Goal: Task Accomplishment & Management: Use online tool/utility

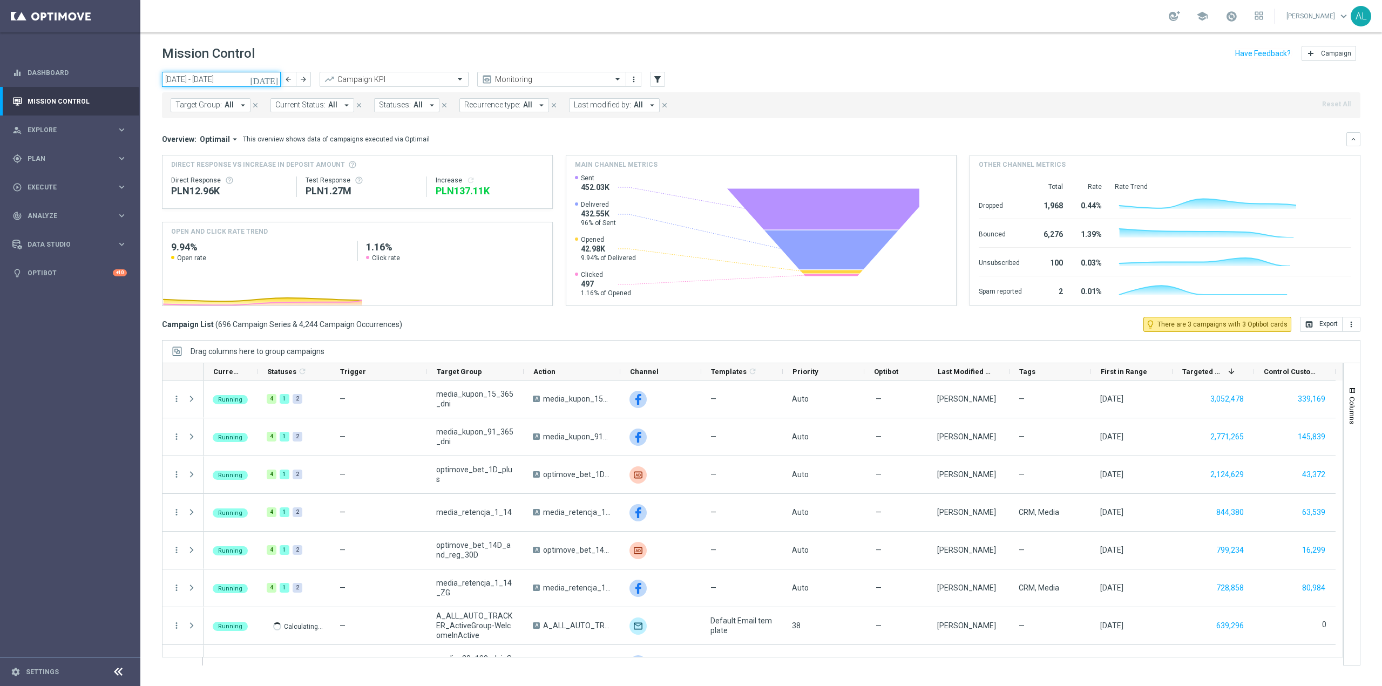
click at [221, 79] on input "[DATE] - [DATE]" at bounding box center [221, 79] width 119 height 15
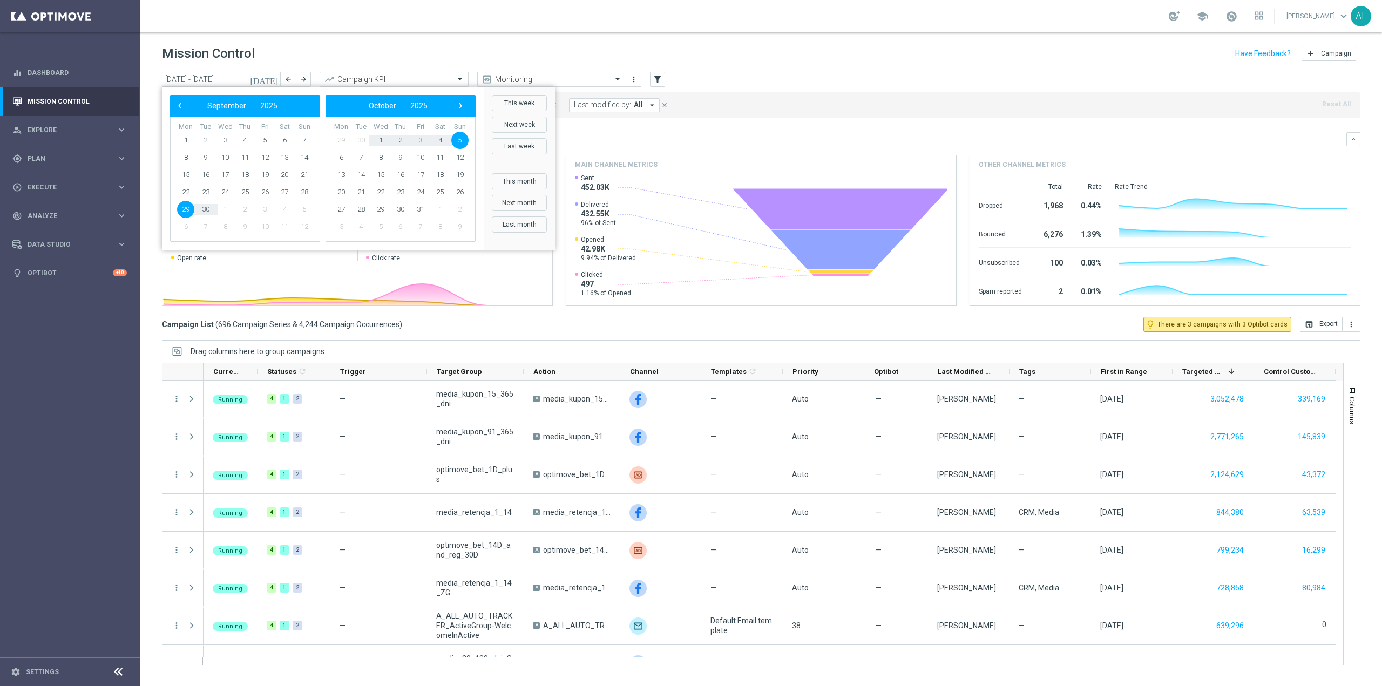
click at [245, 208] on span "2" at bounding box center [244, 209] width 17 height 17
click at [402, 141] on span "2" at bounding box center [400, 140] width 17 height 17
click at [402, 141] on span "30" at bounding box center [400, 140] width 17 height 17
click at [247, 138] on span "2" at bounding box center [244, 140] width 17 height 17
type input "[DATE] - [DATE]"
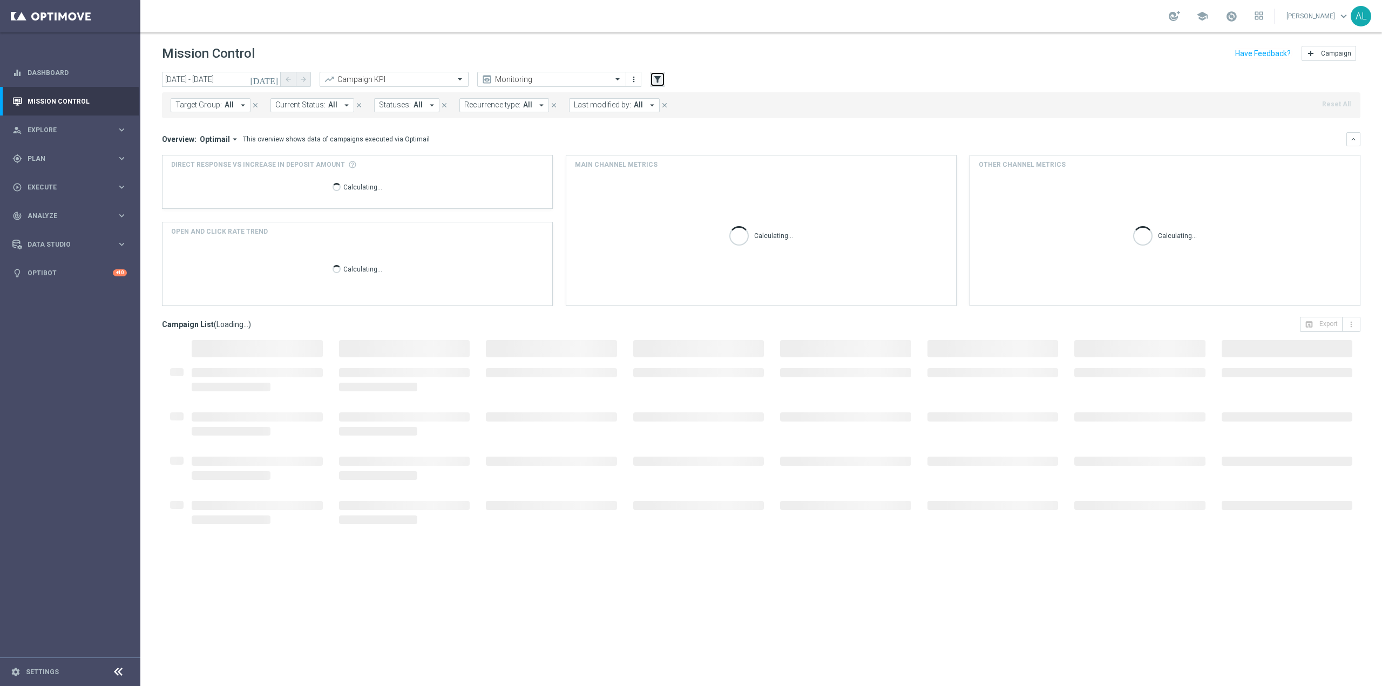
click at [655, 81] on icon "filter_alt" at bounding box center [658, 79] width 10 height 10
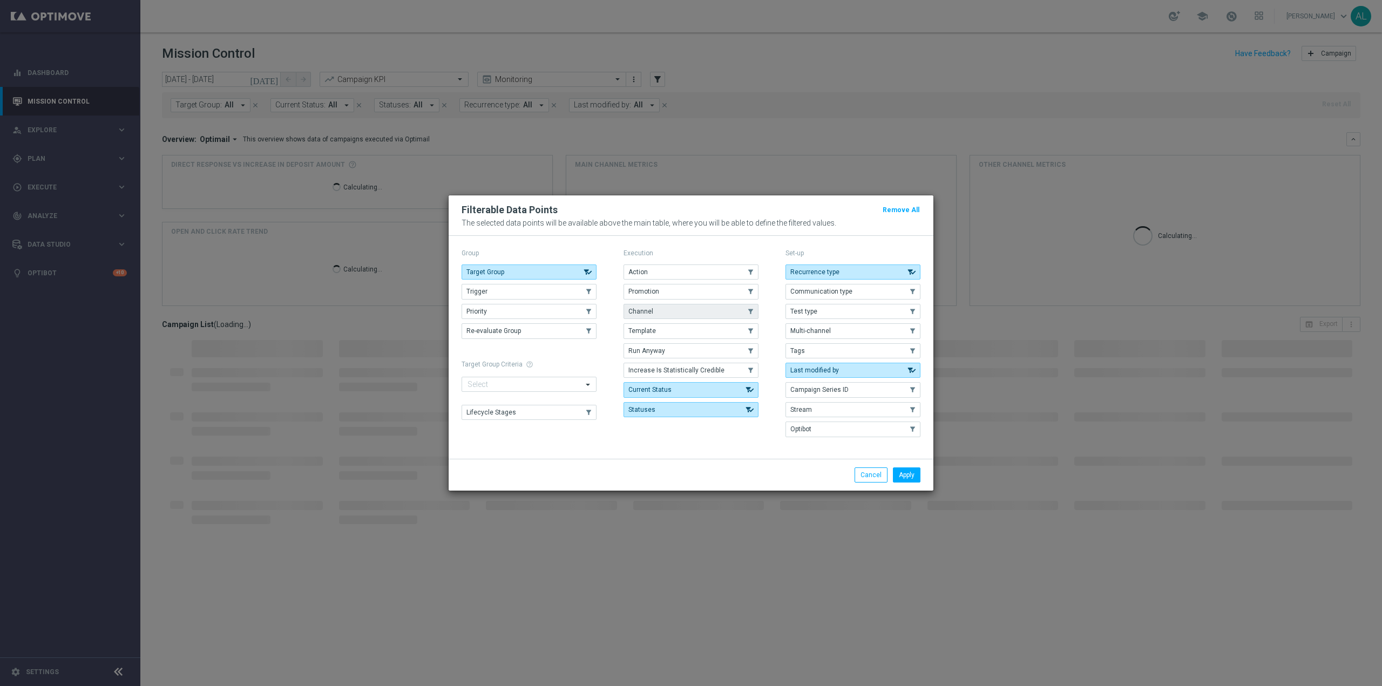
click at [651, 317] on button "Channel" at bounding box center [691, 311] width 135 height 15
click at [916, 477] on button "Apply" at bounding box center [907, 475] width 28 height 15
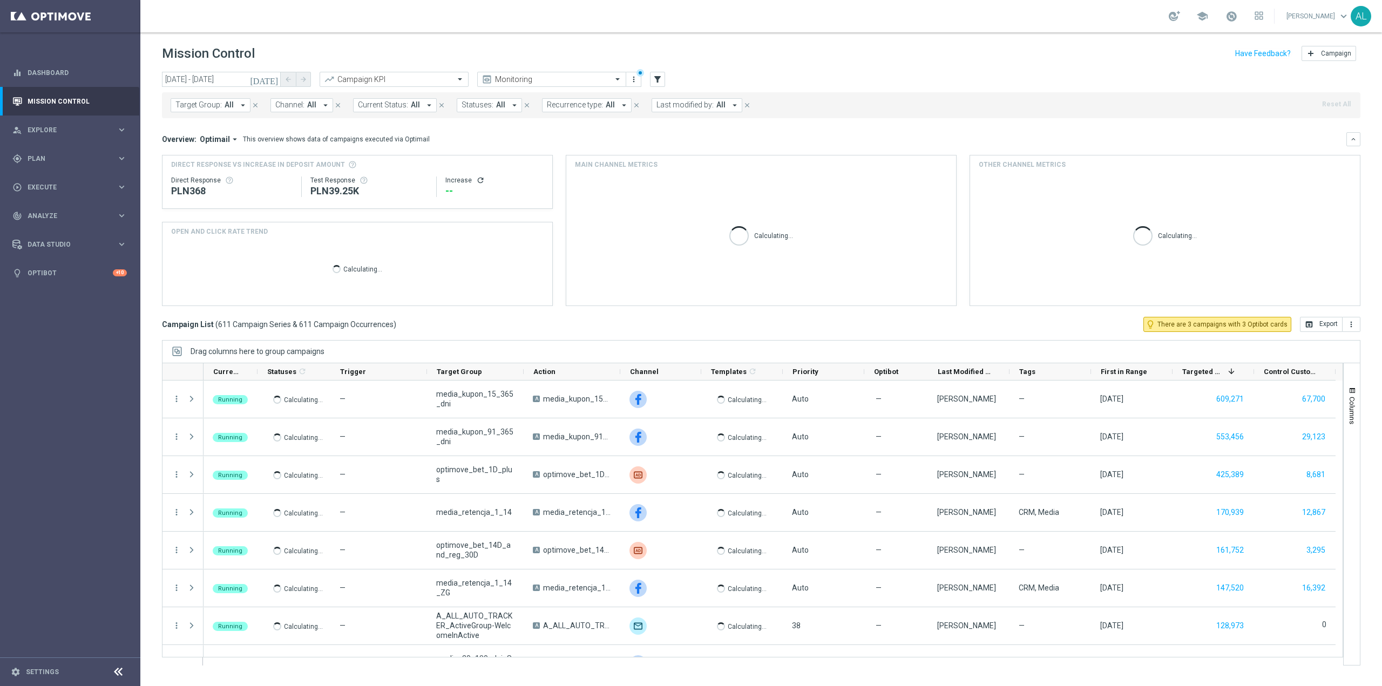
click at [313, 107] on span "All" at bounding box center [311, 104] width 9 height 9
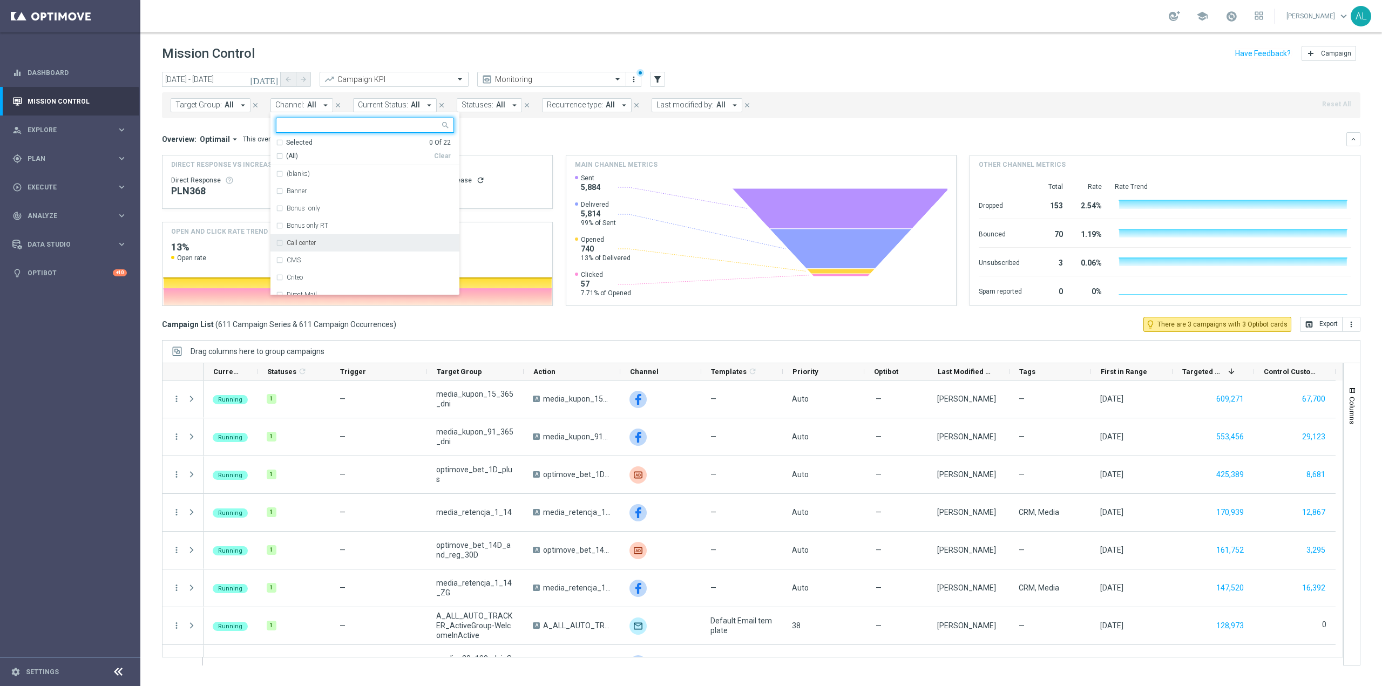
click at [327, 239] on div "Call center" at bounding box center [365, 242] width 178 height 17
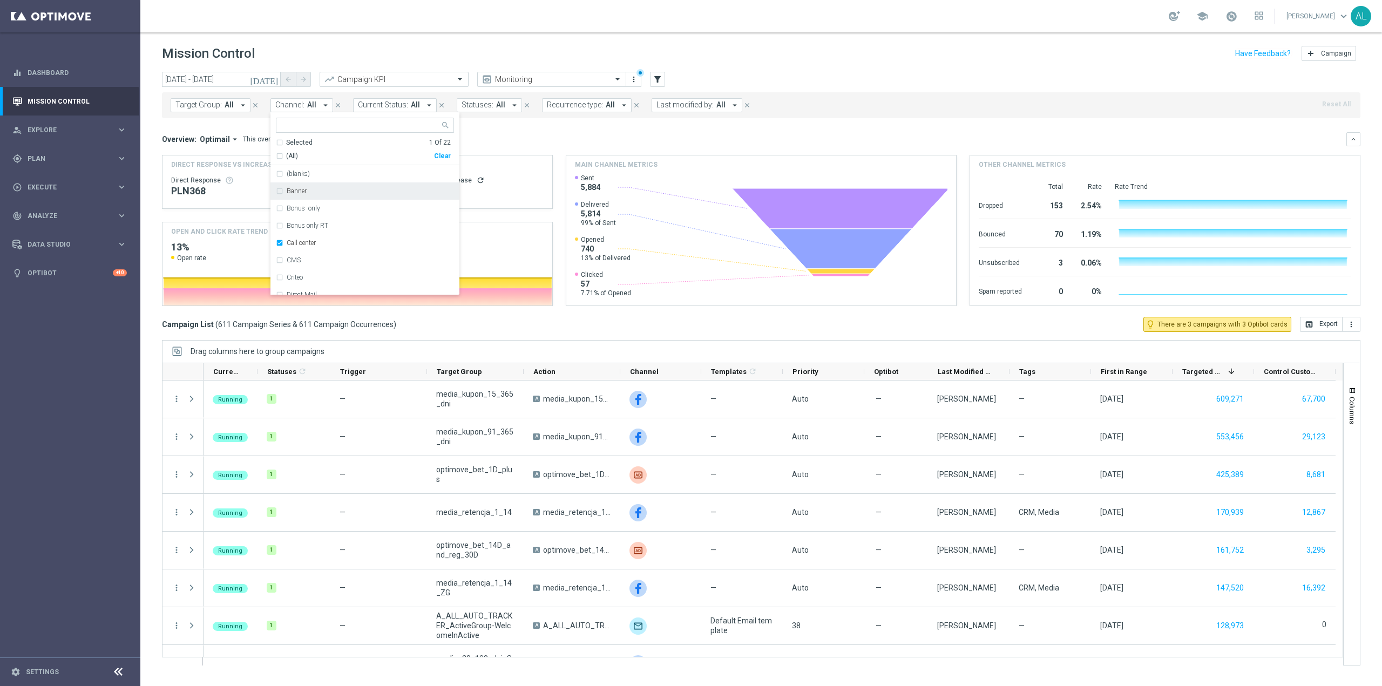
click at [551, 127] on mini-dashboard "Overview: Optimail arrow_drop_down This overview shows data of campaigns execut…" at bounding box center [761, 217] width 1198 height 199
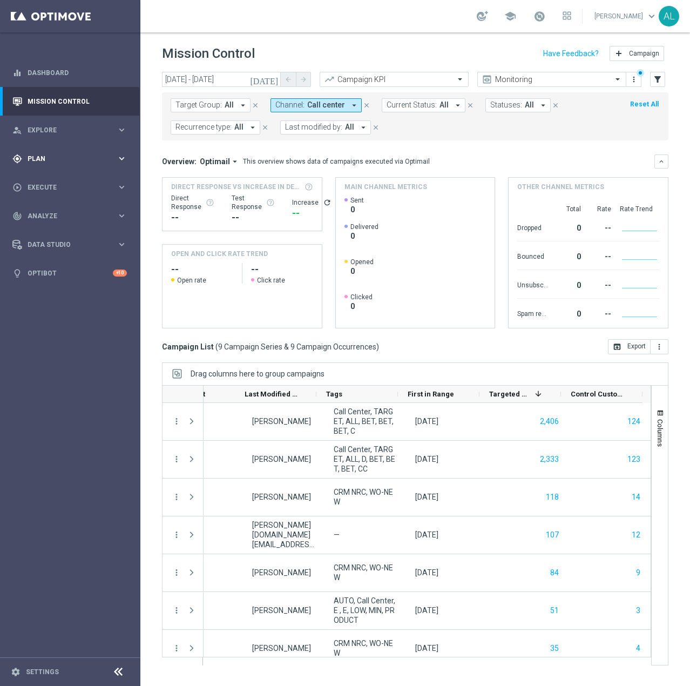
click at [53, 163] on div "gps_fixed Plan" at bounding box center [64, 159] width 104 height 10
click at [49, 213] on span "Templates" at bounding box center [67, 213] width 77 height 6
click at [50, 226] on link "Optimail" at bounding box center [72, 229] width 79 height 9
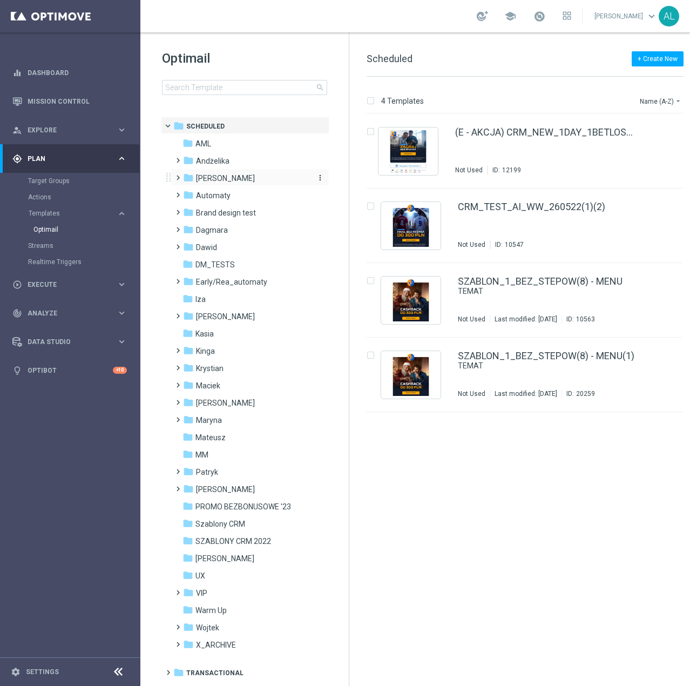
click at [205, 178] on span "[PERSON_NAME]" at bounding box center [225, 178] width 59 height 10
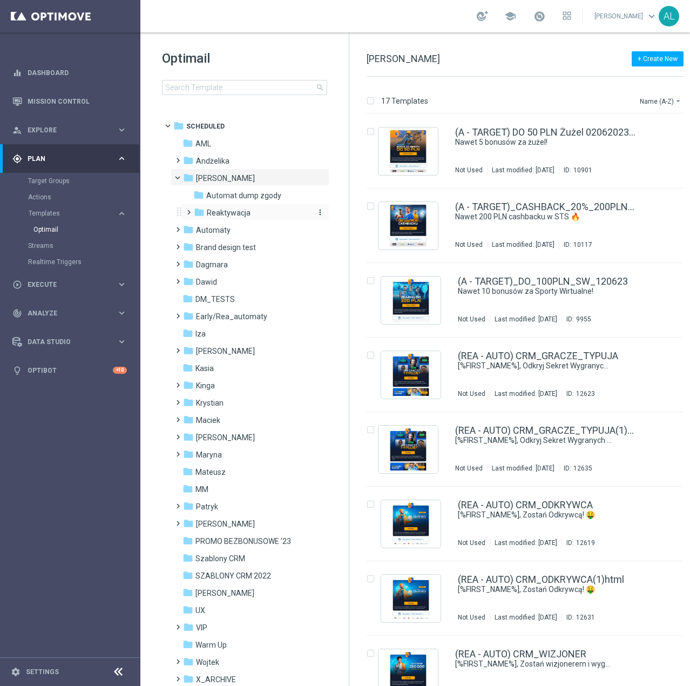
click at [225, 212] on span "Reaktywacja" at bounding box center [229, 213] width 44 height 10
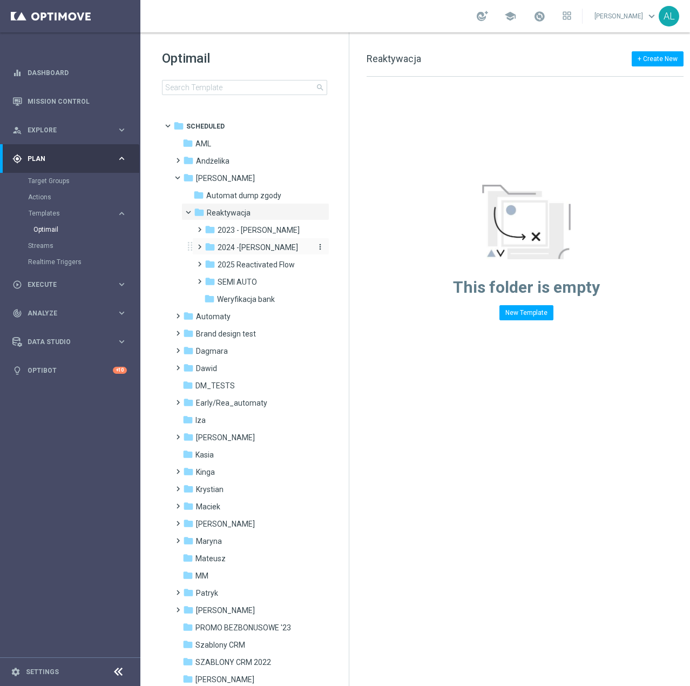
click at [253, 251] on span "2024 -[PERSON_NAME]" at bounding box center [258, 247] width 80 height 10
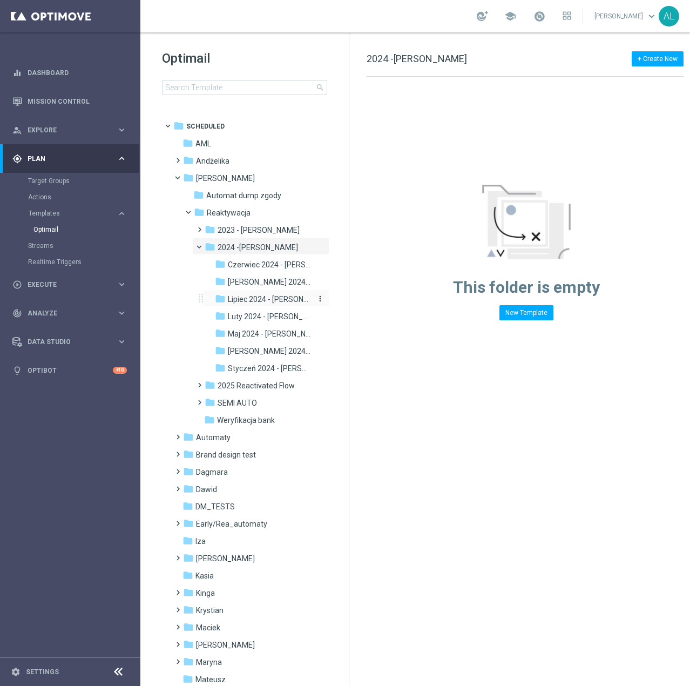
click at [280, 302] on span "Lipiec 2024 - [PERSON_NAME]" at bounding box center [270, 299] width 84 height 10
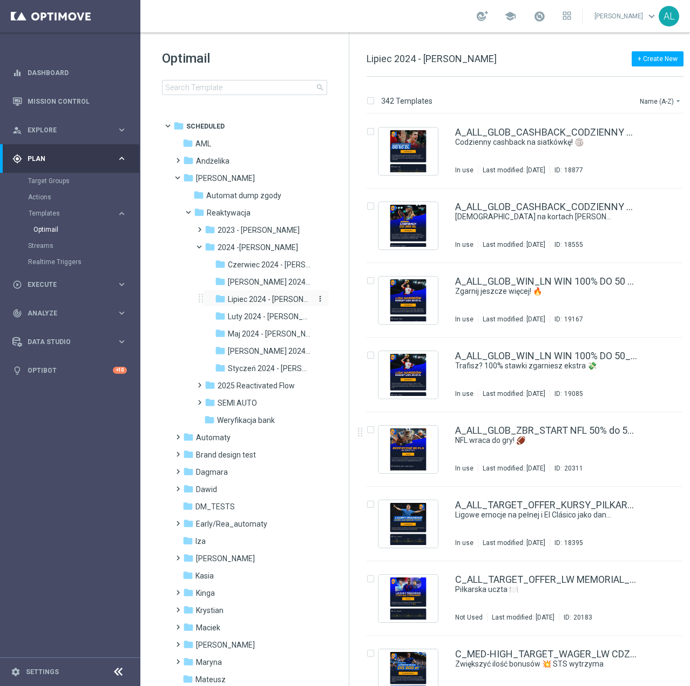
click at [272, 300] on span "Lipiec 2024 - [PERSON_NAME]" at bounding box center [270, 299] width 84 height 10
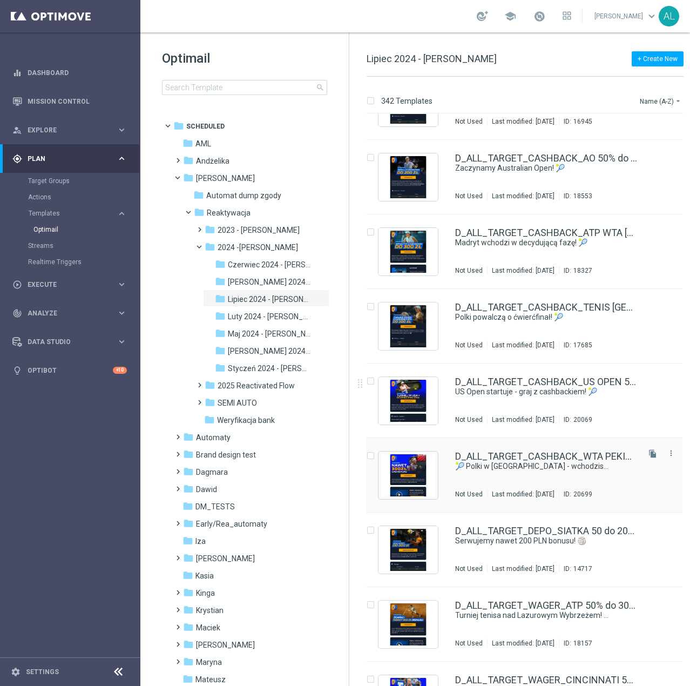
scroll to position [2508, 0]
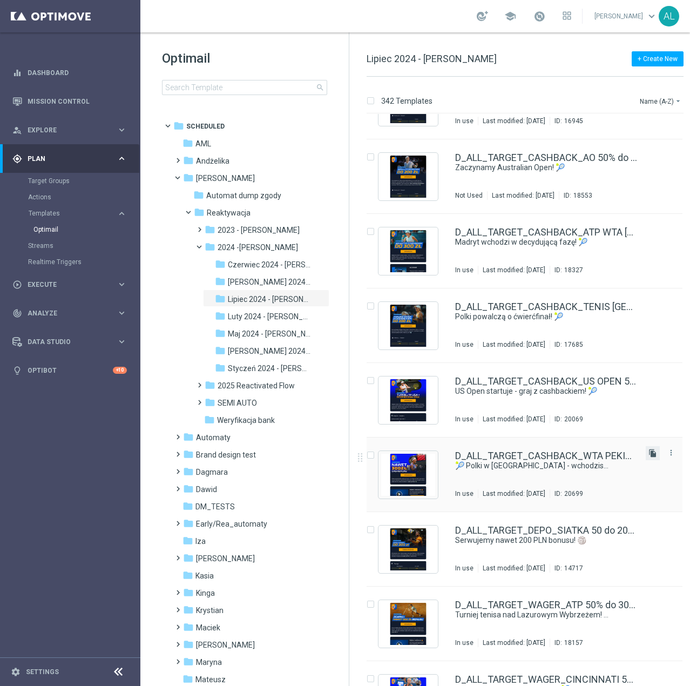
click at [649, 453] on icon "file_copy" at bounding box center [652, 453] width 9 height 9
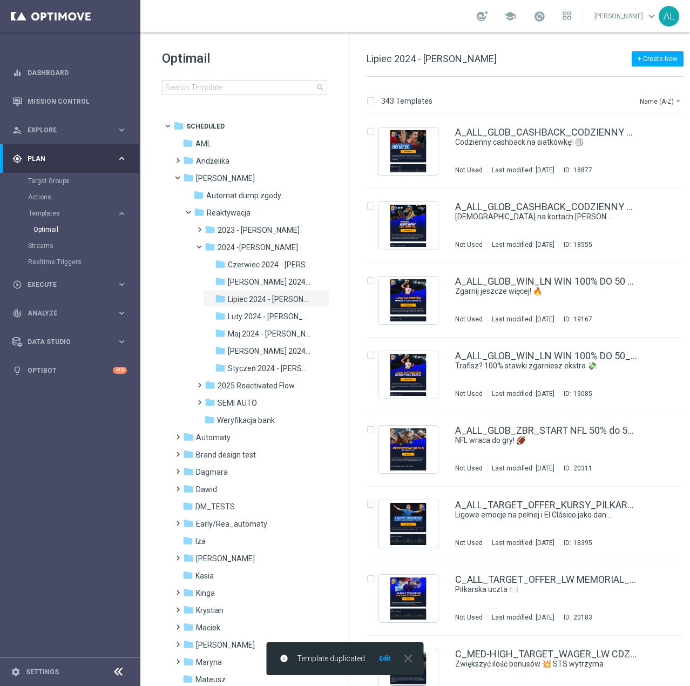
click at [380, 661] on button "Edit" at bounding box center [384, 658] width 13 height 9
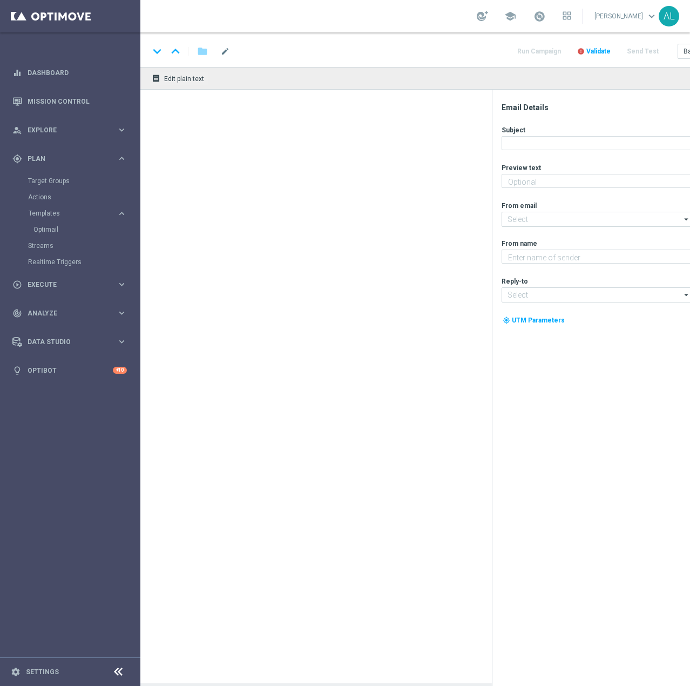
type textarea "Graj z cashbackiem do 300 zł 🔙"
type textarea "STS"
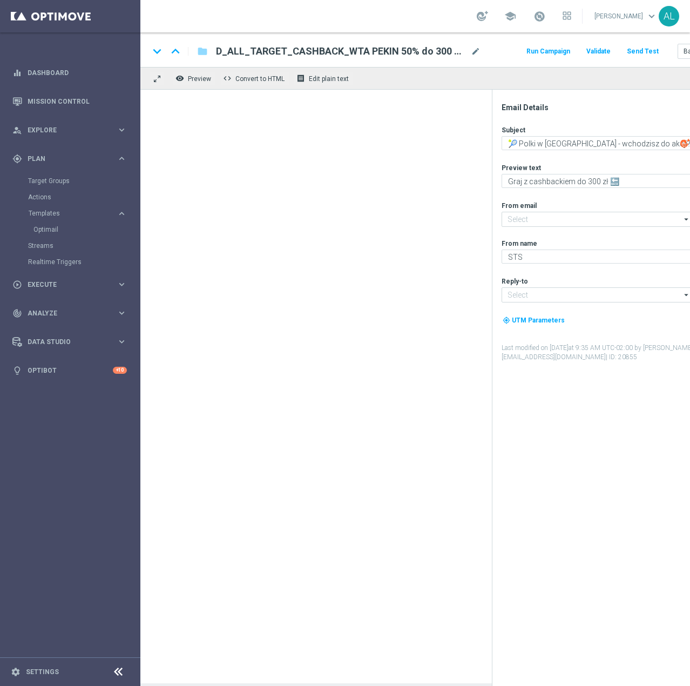
type input "[EMAIL_ADDRESS][DOMAIN_NAME]"
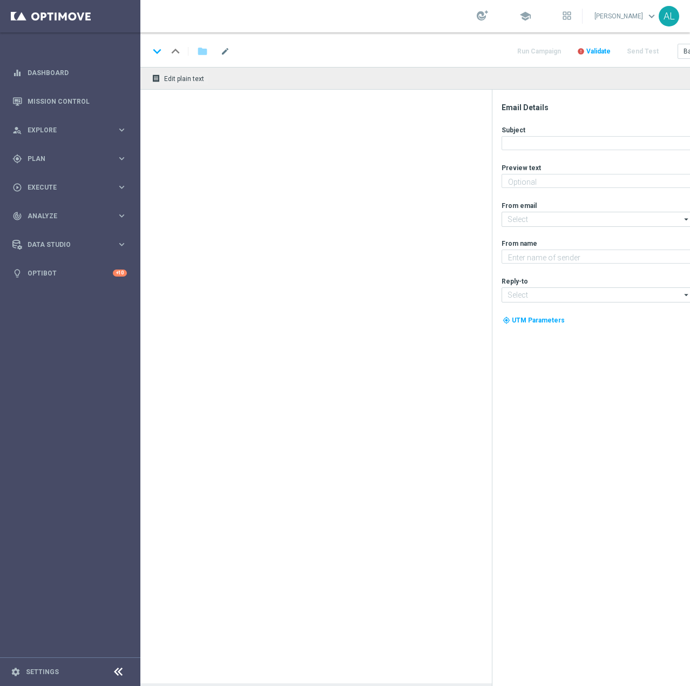
type textarea "Graj z cashbackiem do 300 zł 🔙"
type textarea "STS"
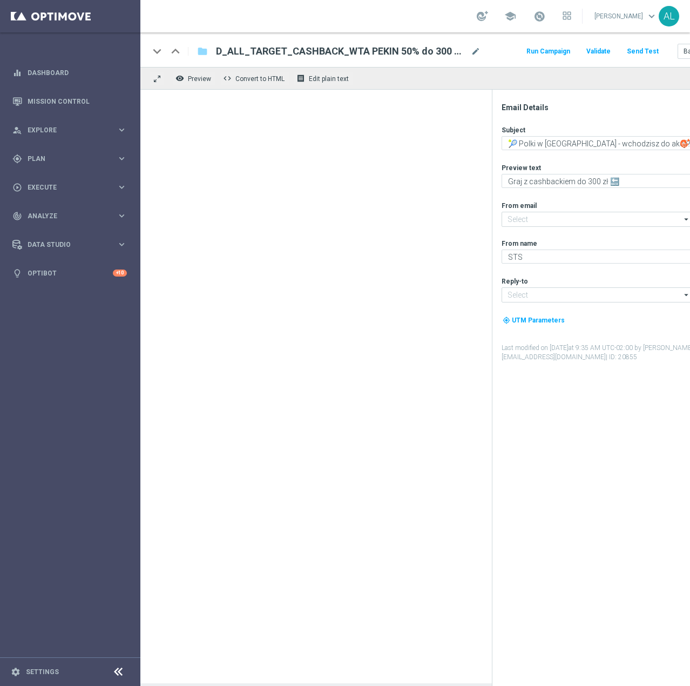
type input "[EMAIL_ADDRESS][DOMAIN_NAME]"
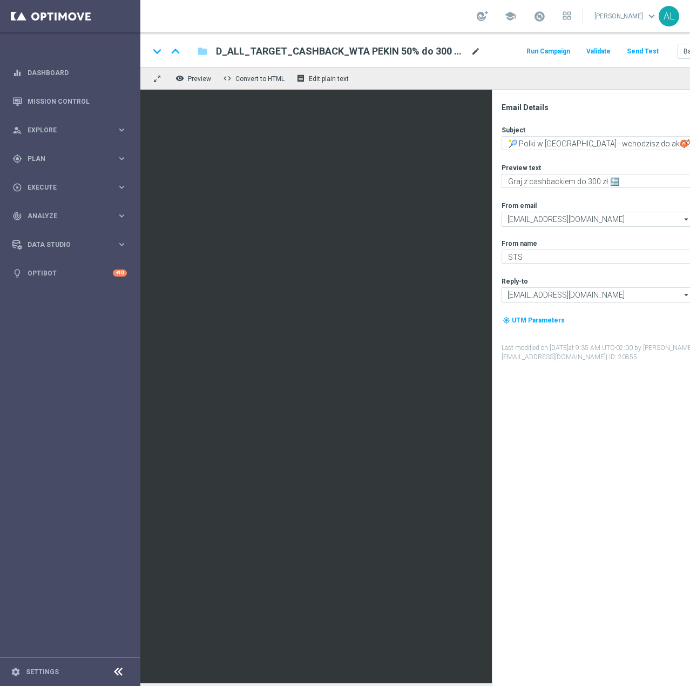
click at [480, 50] on span "mode_edit" at bounding box center [476, 51] width 10 height 10
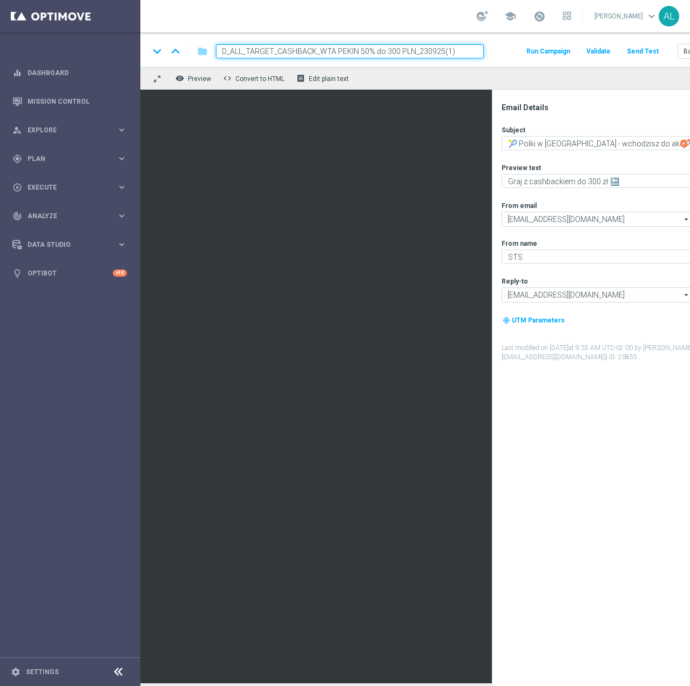
paste input "WAGER_TENIS 50% do 300 PLN_051025"
type input "D_ALL_TARGET_WAGER_TENIS 50% do 300 PLN_051025"
click at [496, 62] on div "keyboard_arrow_down keyboard_arrow_up folder D_ALL_TARGET_WAGER_TENIS 50% do 30…" at bounding box center [445, 49] width 610 height 35
click at [524, 141] on textarea "🎾 Polki w [GEOGRAPHIC_DATA] - wchodzisz do akcji?" at bounding box center [597, 143] width 191 height 14
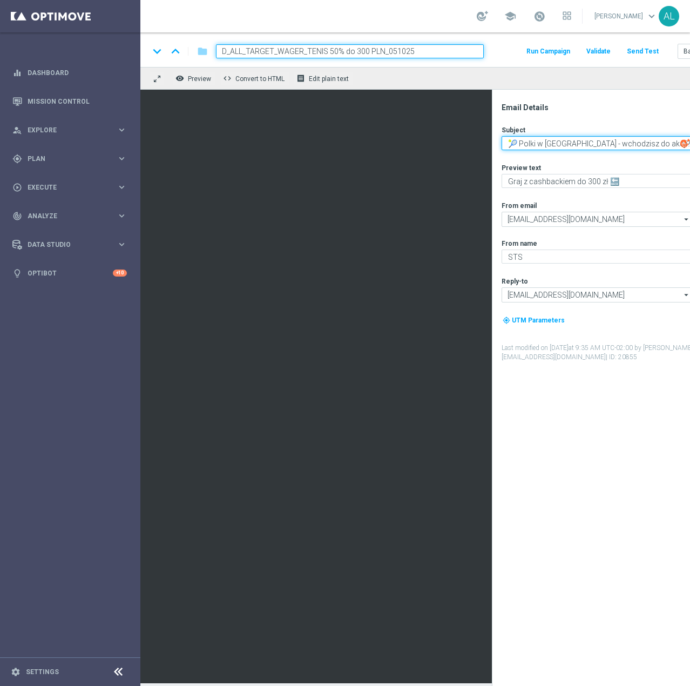
click at [524, 141] on textarea "🎾 Polki w [GEOGRAPHIC_DATA] - wchodzisz do akcji?" at bounding box center [597, 143] width 191 height 14
paste textarea "Serwujemy pewną kasę w WTA Wuhan!"
type textarea "🎾 Serwujemy pewną kasę w WTA Wuhan!"
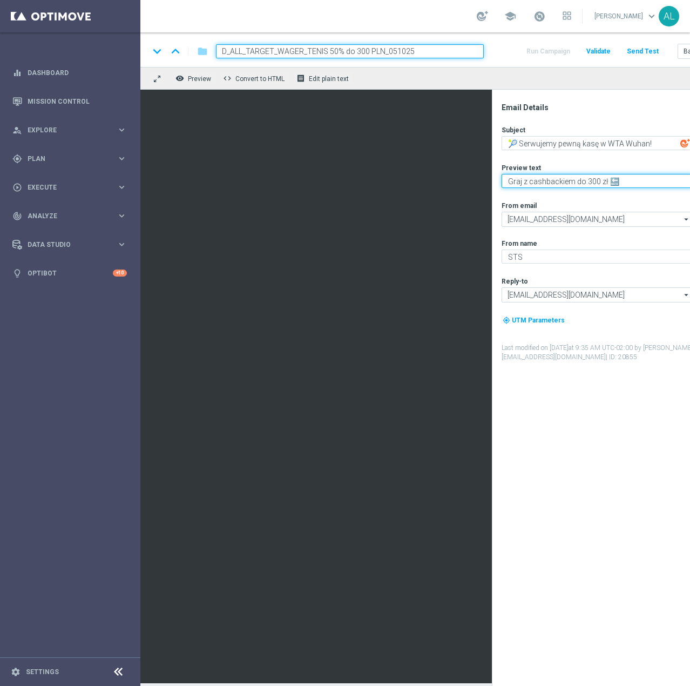
click at [563, 186] on textarea "Graj z cashbackiem do 300 zł 🔙" at bounding box center [597, 181] width 191 height 14
click at [570, 185] on textarea "Graj z cashbackiem do 300 zł 🔙" at bounding box center [597, 181] width 191 height 14
drag, startPoint x: 625, startPoint y: 177, endPoint x: 486, endPoint y: 165, distance: 138.7
click at [334, 74] on div "remove_red_eye Preview code Convert to HTML receipt Edit plain text Email Detai…" at bounding box center [445, 375] width 610 height 616
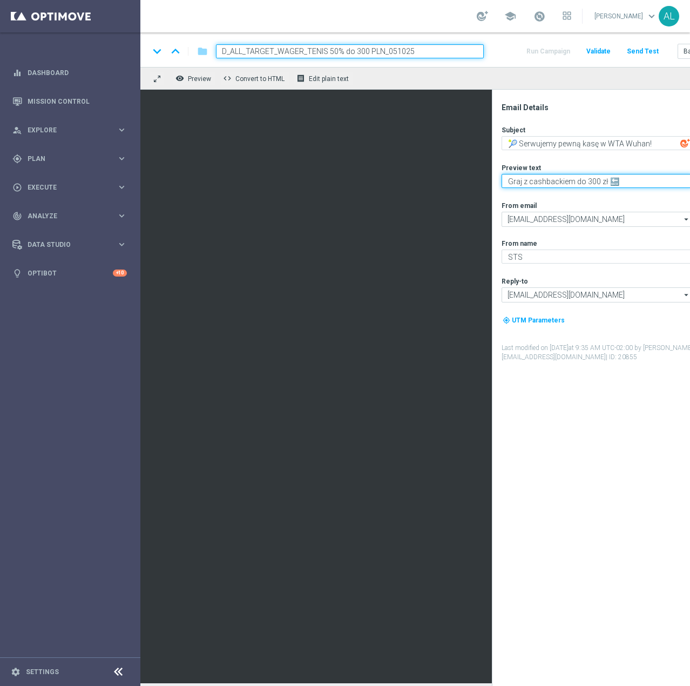
paste textarea "zgarnij aż 300 zł ekstra 💸"
drag, startPoint x: 511, startPoint y: 182, endPoint x: 505, endPoint y: 183, distance: 5.5
click at [505, 183] on textarea "zgarnij aż 300 zł ekstra 💸" at bounding box center [597, 181] width 191 height 14
type textarea "Zgarnij aż 300 zł ekstra 💸"
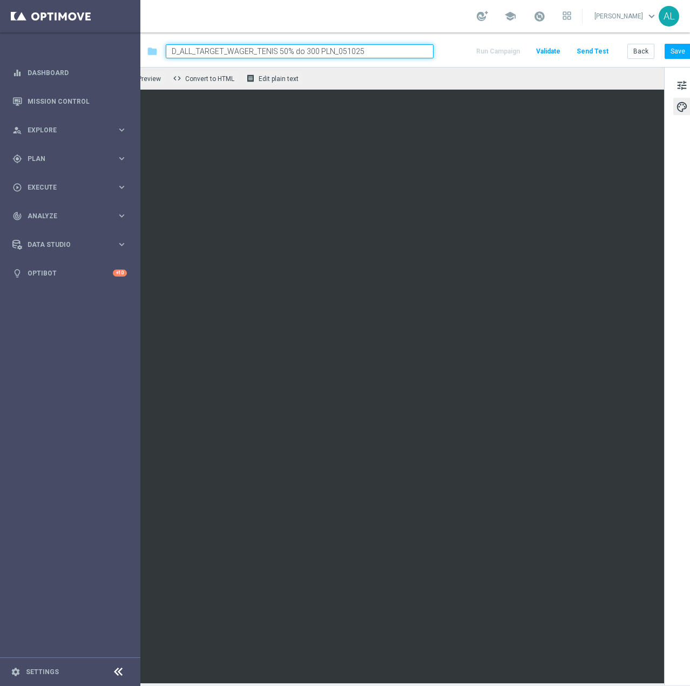
scroll to position [0, 69]
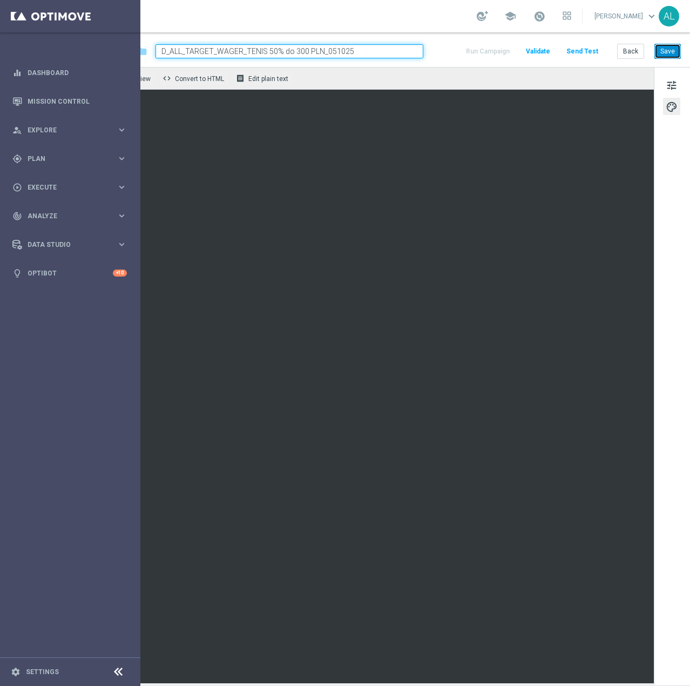
click at [659, 54] on button "Save" at bounding box center [667, 51] width 26 height 15
click at [665, 54] on button "Save" at bounding box center [667, 51] width 26 height 15
click at [666, 89] on span "tune" at bounding box center [672, 85] width 12 height 14
click at [657, 51] on button "Save" at bounding box center [667, 51] width 26 height 15
click at [670, 87] on button "tune" at bounding box center [671, 84] width 17 height 17
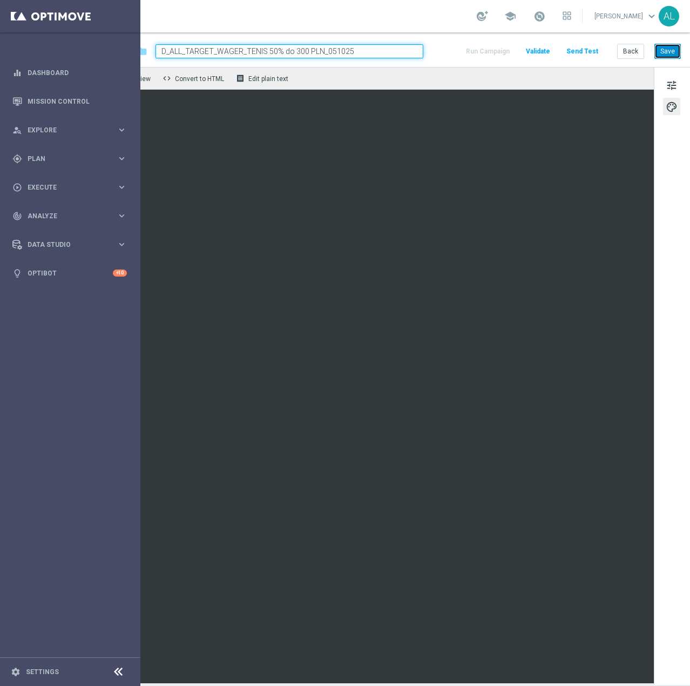
click at [668, 57] on button "Save" at bounding box center [667, 51] width 26 height 15
click at [657, 55] on button "Save" at bounding box center [667, 51] width 26 height 15
click at [655, 51] on button "Save" at bounding box center [667, 51] width 26 height 15
click at [668, 51] on button "Save" at bounding box center [667, 51] width 26 height 15
click at [654, 51] on button "Save" at bounding box center [667, 51] width 26 height 15
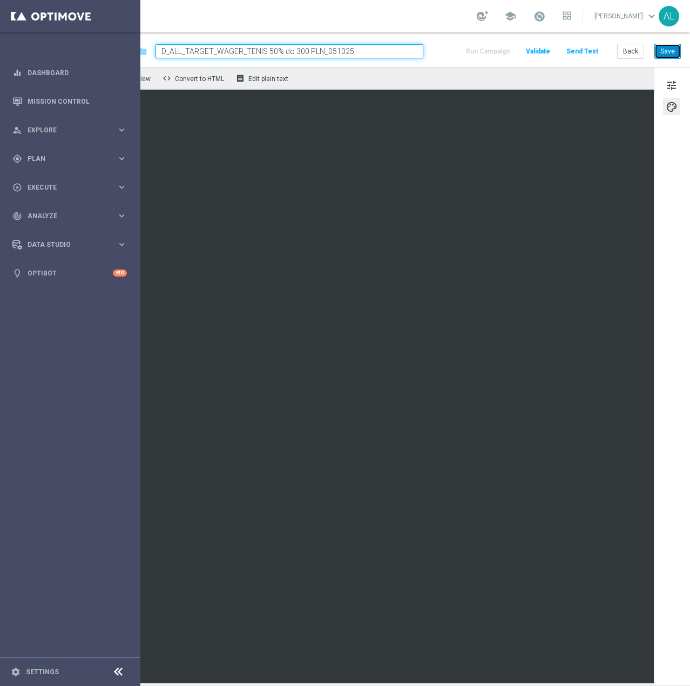
click at [662, 52] on button "Save" at bounding box center [667, 51] width 26 height 15
click at [578, 53] on button "Send Test" at bounding box center [582, 51] width 35 height 15
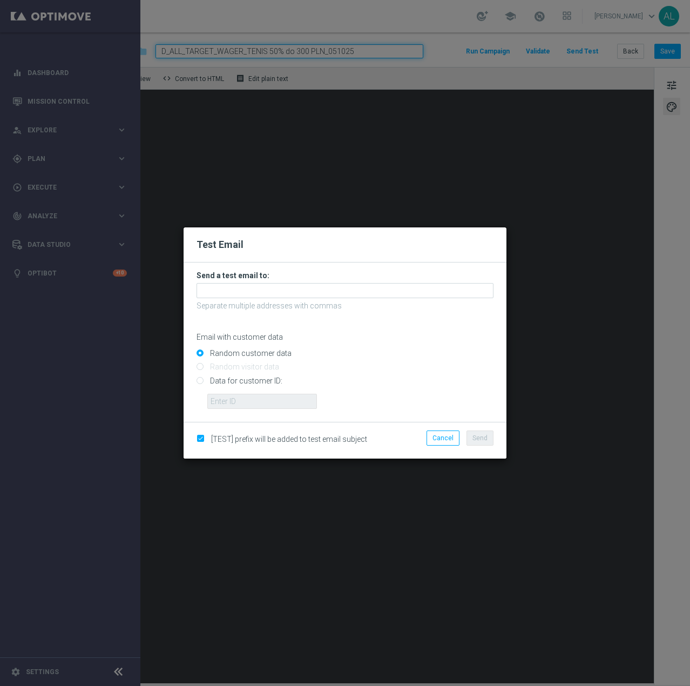
click at [492, 248] on h2 "Test Email" at bounding box center [345, 244] width 297 height 13
click at [264, 297] on input "text" at bounding box center [345, 290] width 297 height 15
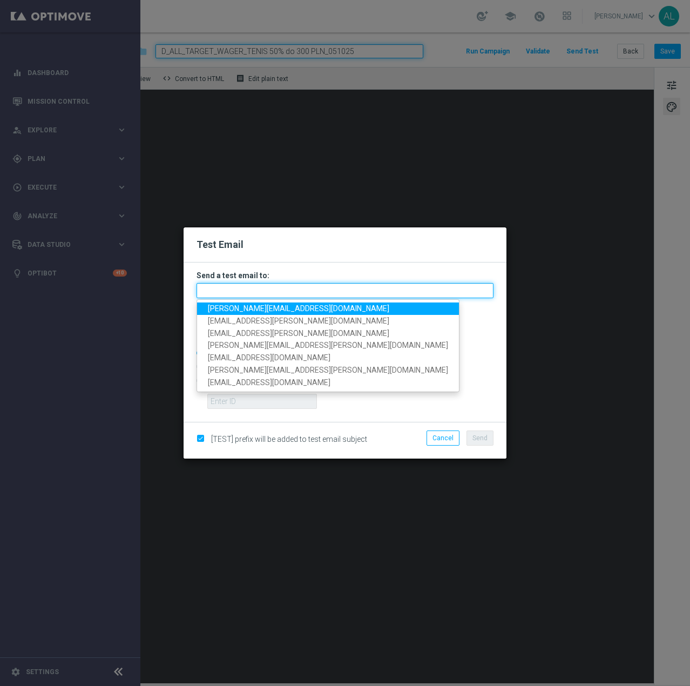
paste input "antoni.litwinek@sts.pl,krystian.potoczny@sts.pl,andzelika.binek@sts.pl,katarzyn…"
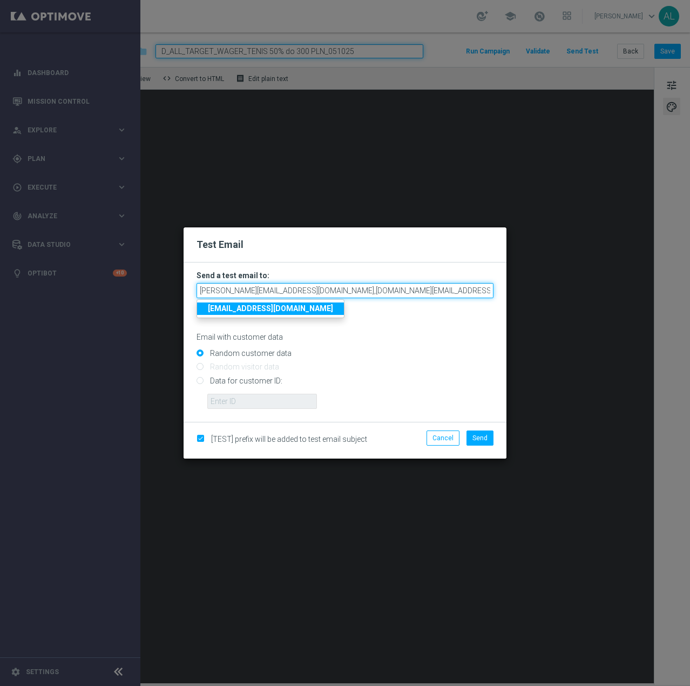
scroll to position [0, 328]
type input "antoni.litwinek@sts.pl,krystian.potoczny@sts.pl,andzelika.binek@sts.pl,katarzyn…"
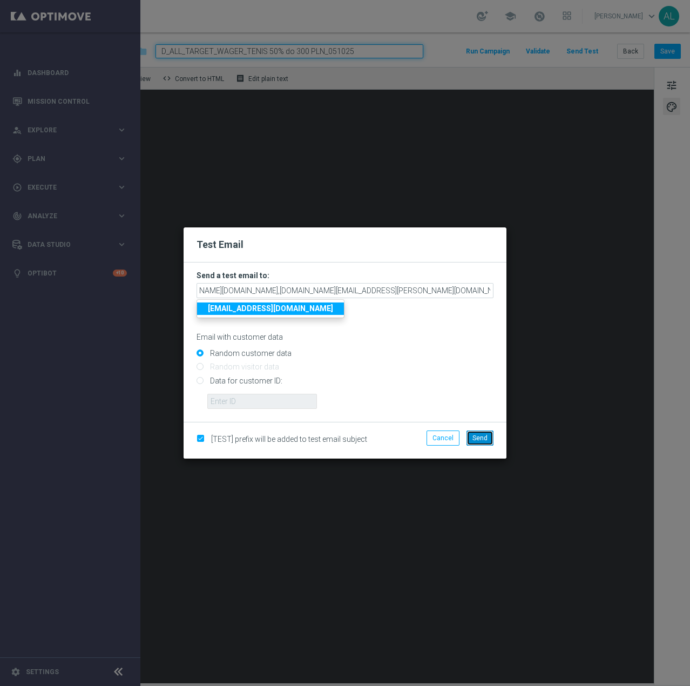
click at [468, 436] on button "Send" at bounding box center [479, 437] width 27 height 15
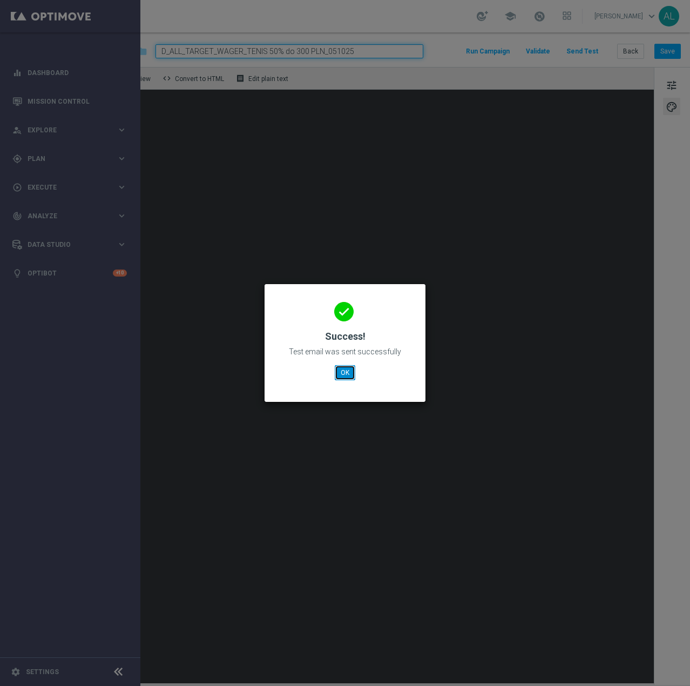
click at [345, 376] on button "OK" at bounding box center [345, 372] width 21 height 15
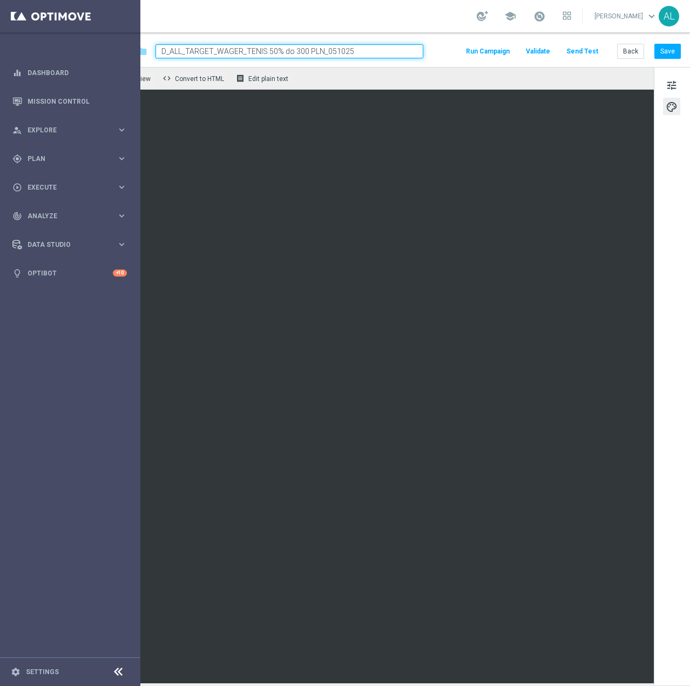
scroll to position [0, 69]
click at [657, 47] on button "Save" at bounding box center [667, 51] width 26 height 15
click at [666, 81] on span "tune" at bounding box center [672, 85] width 12 height 14
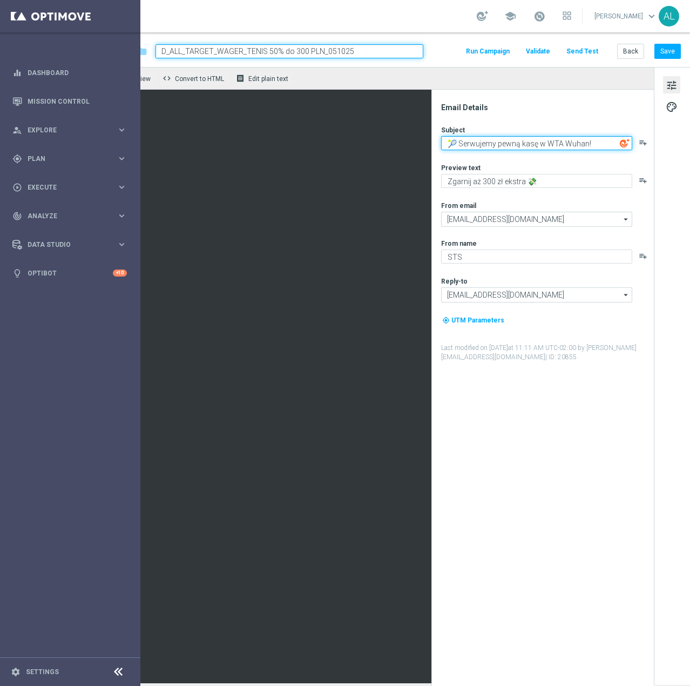
click at [536, 145] on textarea "🎾 Serwujemy pewną kasę w WTA Wuhan!" at bounding box center [536, 143] width 191 height 14
type textarea "🎾 Serwujemy pewną kasę na WTA Wuhan!"
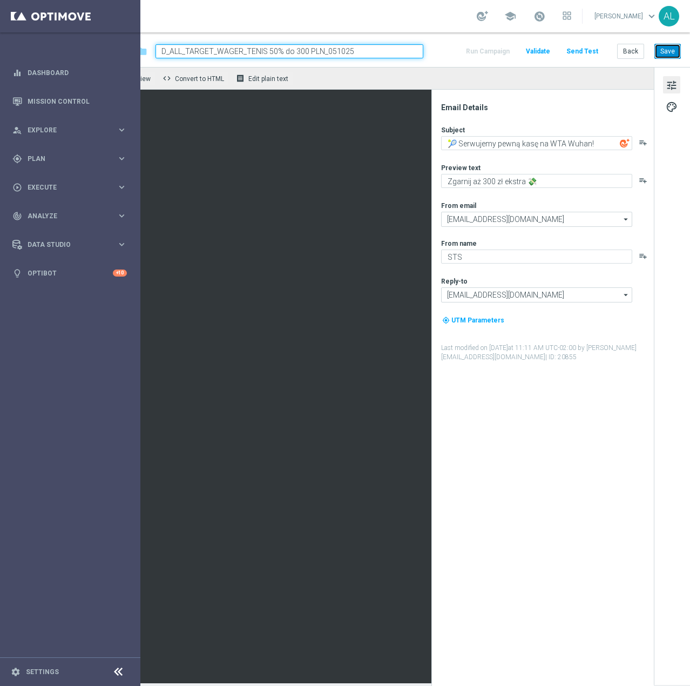
click at [658, 57] on button "Save" at bounding box center [667, 51] width 26 height 15
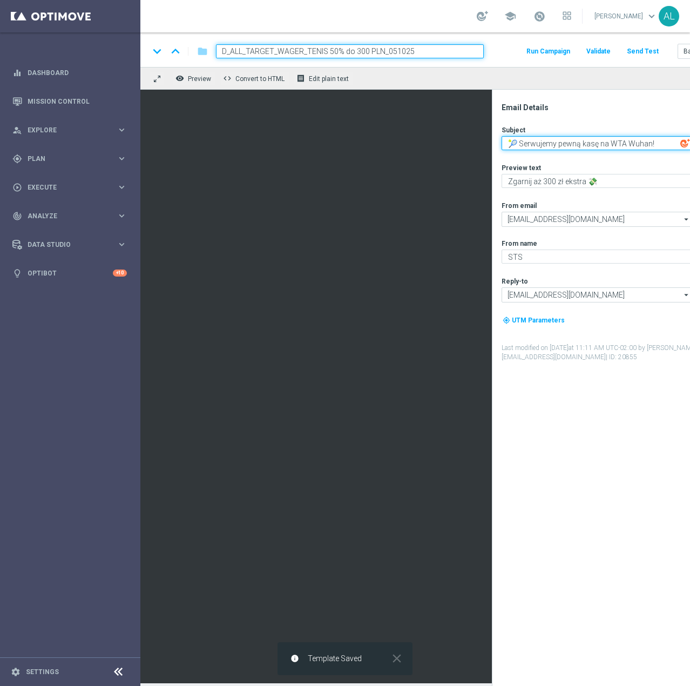
click at [586, 147] on textarea "🎾 Serwujemy pewną kasę na WTA Wuhan!" at bounding box center [597, 143] width 191 height 14
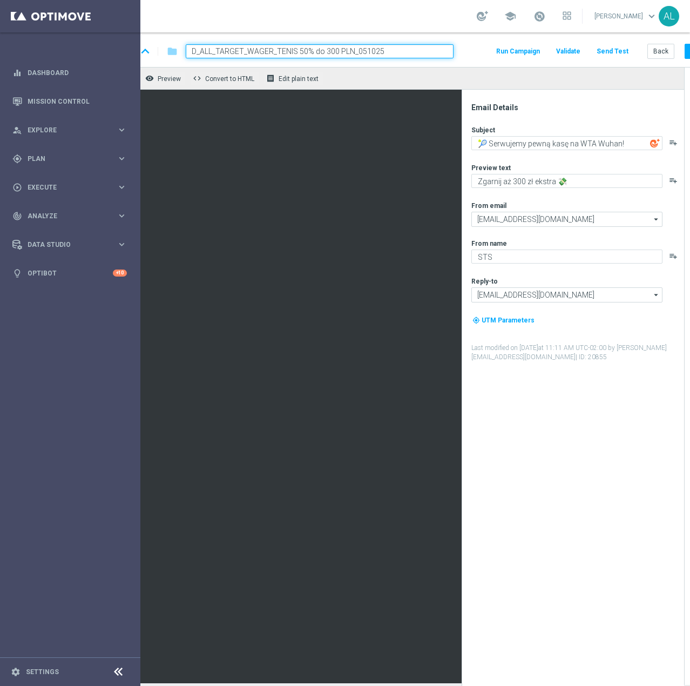
scroll to position [0, 69]
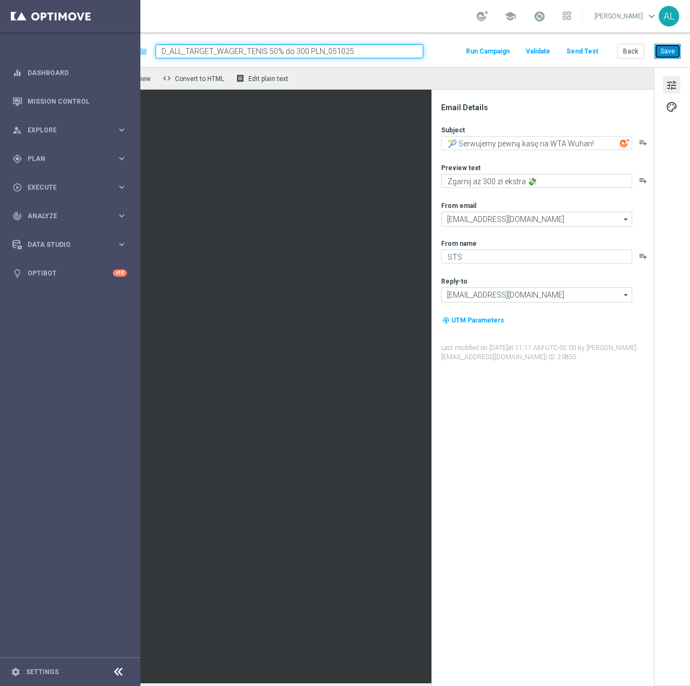
click at [656, 51] on button "Save" at bounding box center [667, 51] width 26 height 15
click at [516, 139] on textarea "🎾 Serwujemy pewną kasę na WTA Wuhan!" at bounding box center [536, 143] width 191 height 14
click at [528, 131] on div "Subject" at bounding box center [547, 129] width 212 height 9
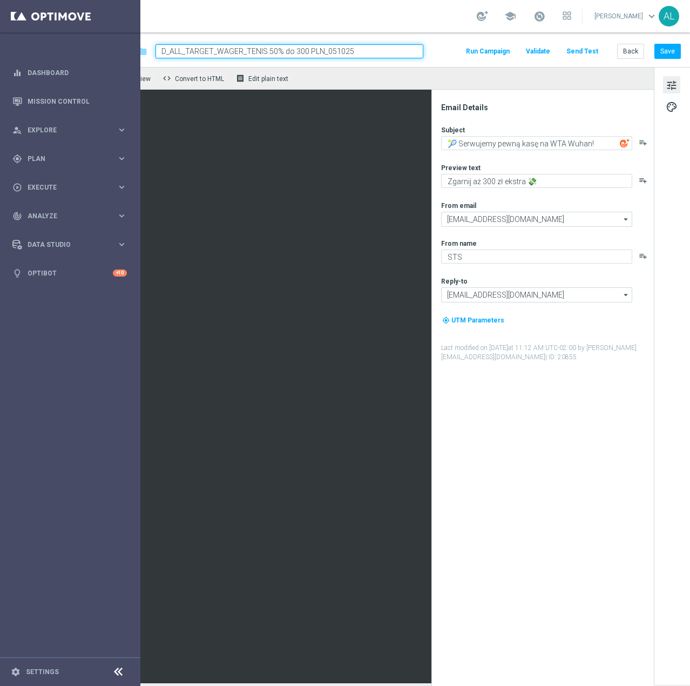
drag, startPoint x: 528, startPoint y: 131, endPoint x: 518, endPoint y: 141, distance: 14.1
click at [526, 133] on div "Subject" at bounding box center [547, 129] width 212 height 9
click at [518, 141] on textarea "🎾 Serwujemy pewną kasę na WTA Wuhan!" at bounding box center [536, 143] width 191 height 14
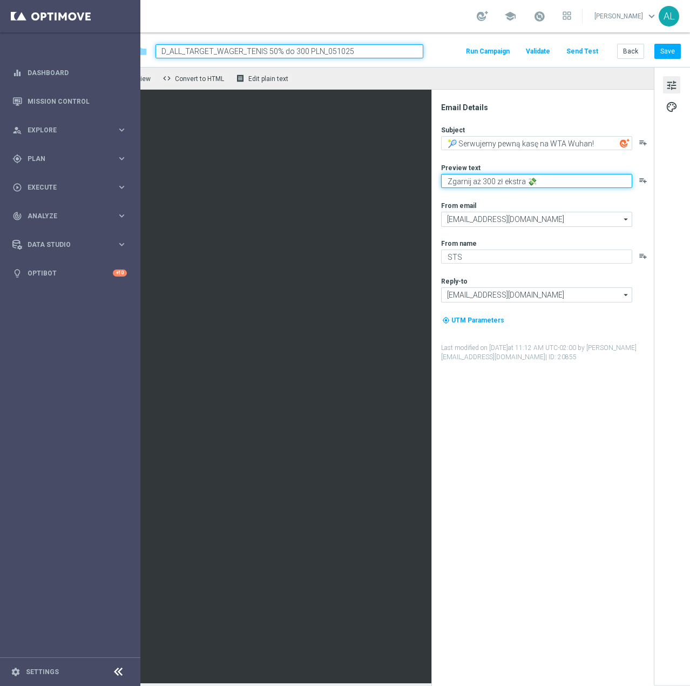
click at [530, 186] on textarea "Zgarnij aż 300 zł ekstra 💸" at bounding box center [536, 181] width 191 height 14
click at [304, 49] on input "D_ALL_TARGET_WAGER_TENIS 50% do 300 PLN_051025" at bounding box center [289, 51] width 268 height 14
click at [304, 50] on input "D_ALL_TARGET_WAGER_TENIS 50% do 300 PLN_051025" at bounding box center [289, 51] width 268 height 14
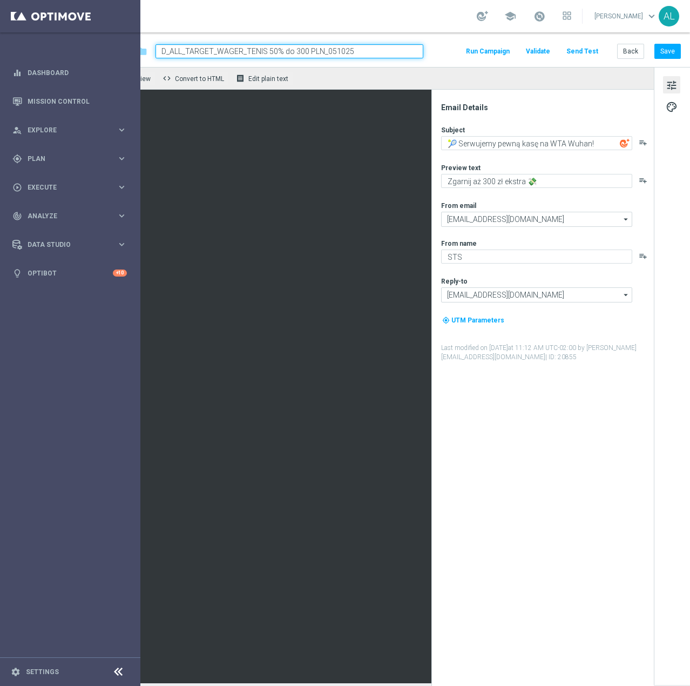
click at [304, 50] on input "D_ALL_TARGET_WAGER_TENIS 50% do 300 PLN_051025" at bounding box center [289, 51] width 268 height 14
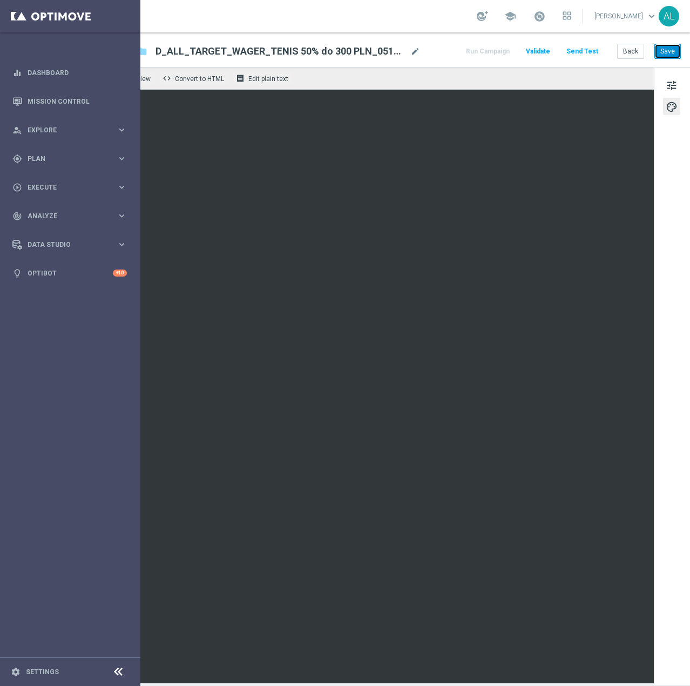
click at [654, 50] on button "Save" at bounding box center [667, 51] width 26 height 15
